Goal: Transaction & Acquisition: Download file/media

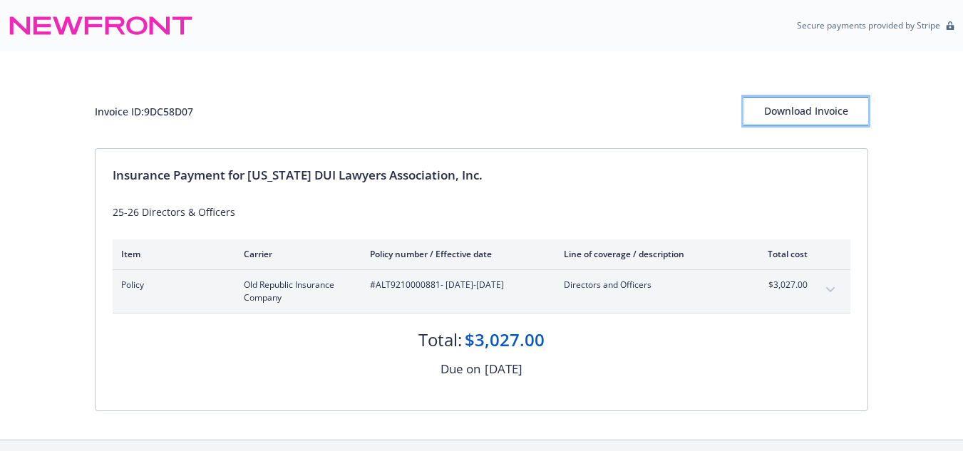
click at [798, 108] on div "Download Invoice" at bounding box center [806, 111] width 125 height 27
click at [831, 287] on button "expand content" at bounding box center [830, 290] width 23 height 23
